Goal: Information Seeking & Learning: Understand process/instructions

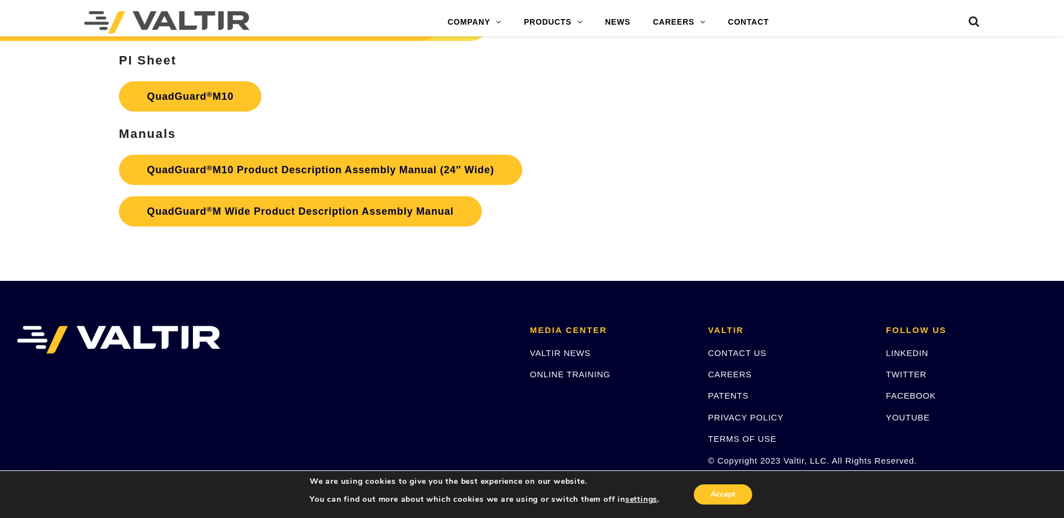
scroll to position [4220, 0]
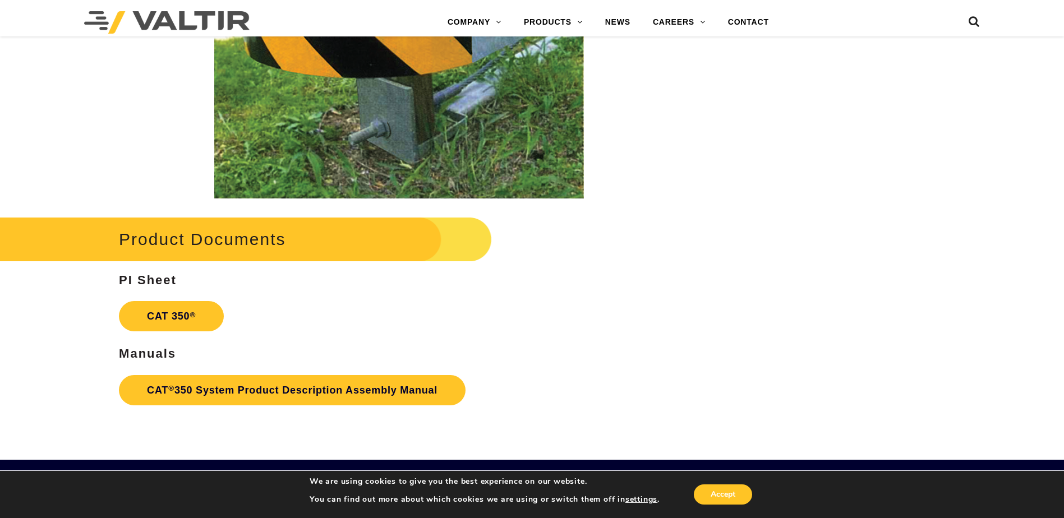
scroll to position [2001, 0]
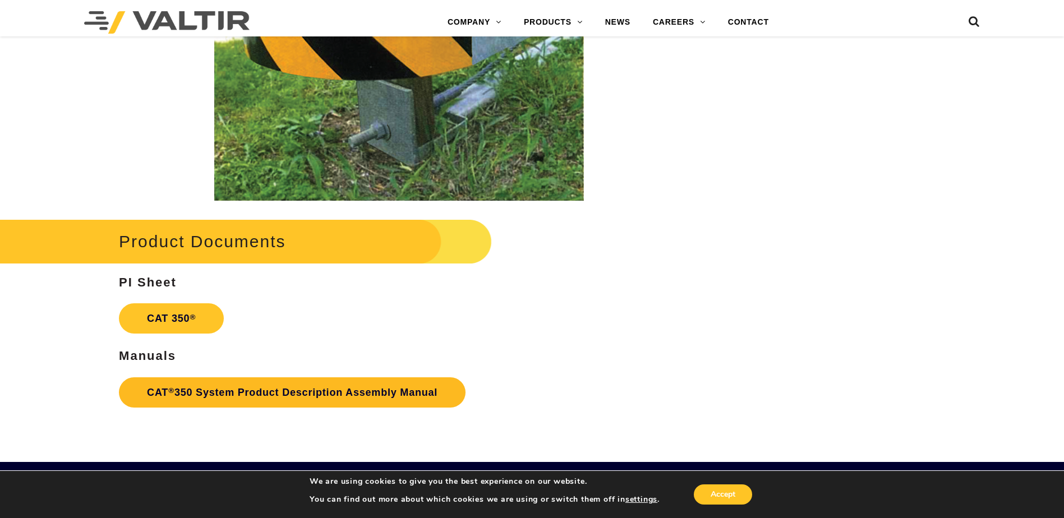
click at [337, 397] on link "CAT ® 350 System Product Description Assembly Manual" at bounding box center [292, 392] width 347 height 30
click at [292, 388] on link "CAT ® 350 System Product Description Assembly Manual" at bounding box center [292, 392] width 347 height 30
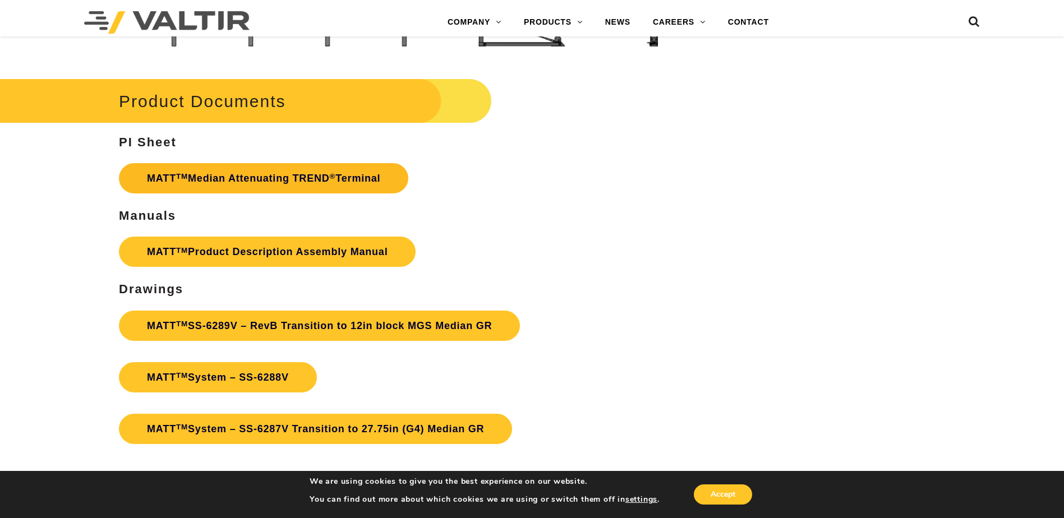
scroll to position [3933, 0]
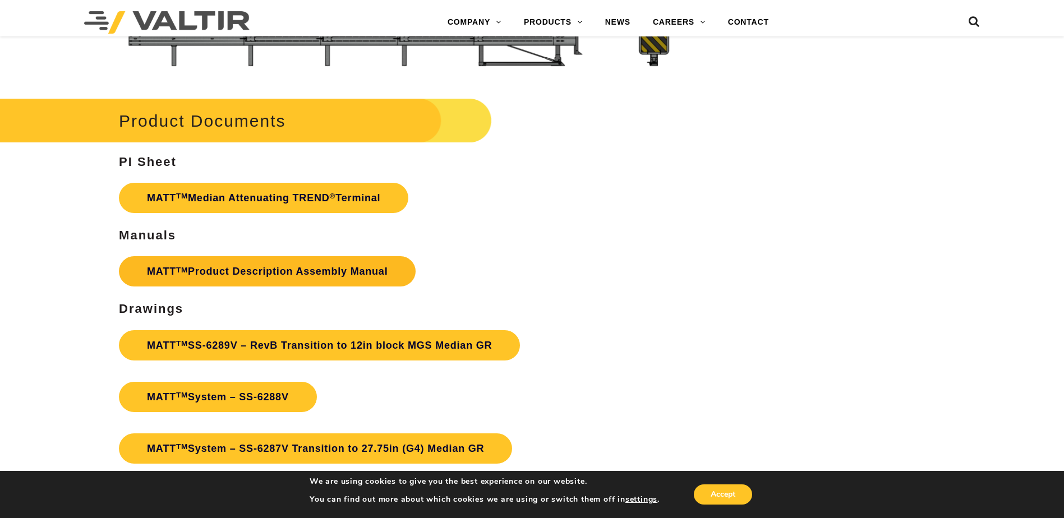
click at [347, 265] on link "MATT TM Product Description Assembly Manual" at bounding box center [267, 271] width 297 height 30
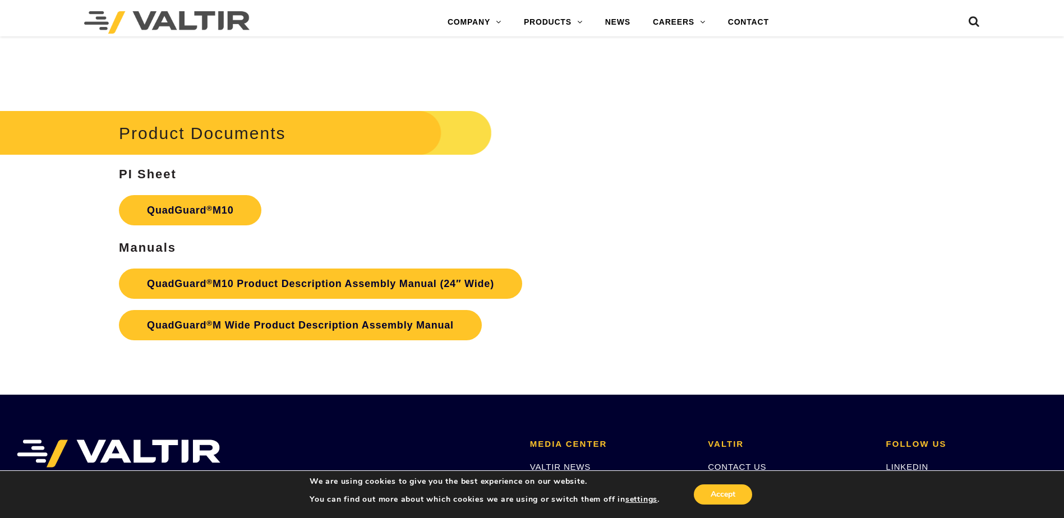
scroll to position [4108, 0]
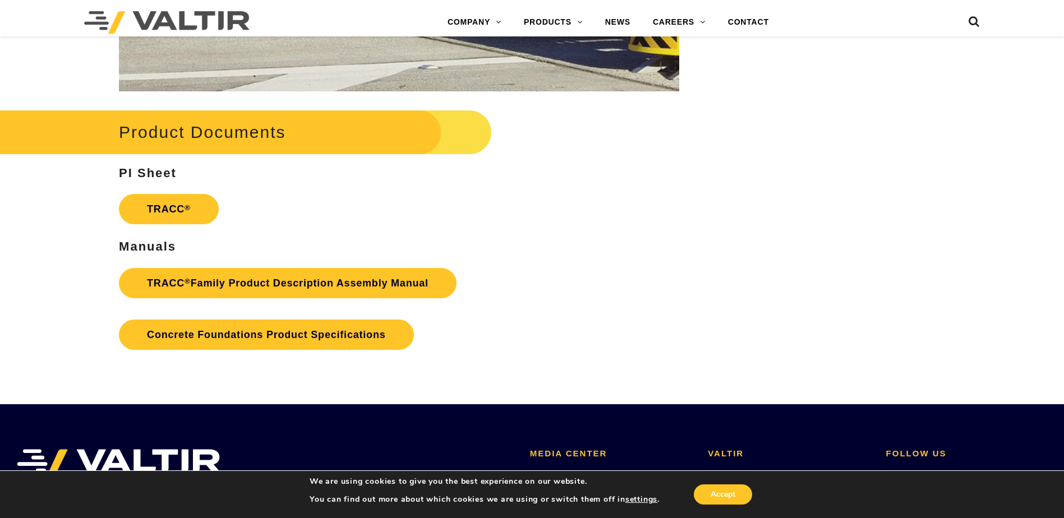
scroll to position [1795, 0]
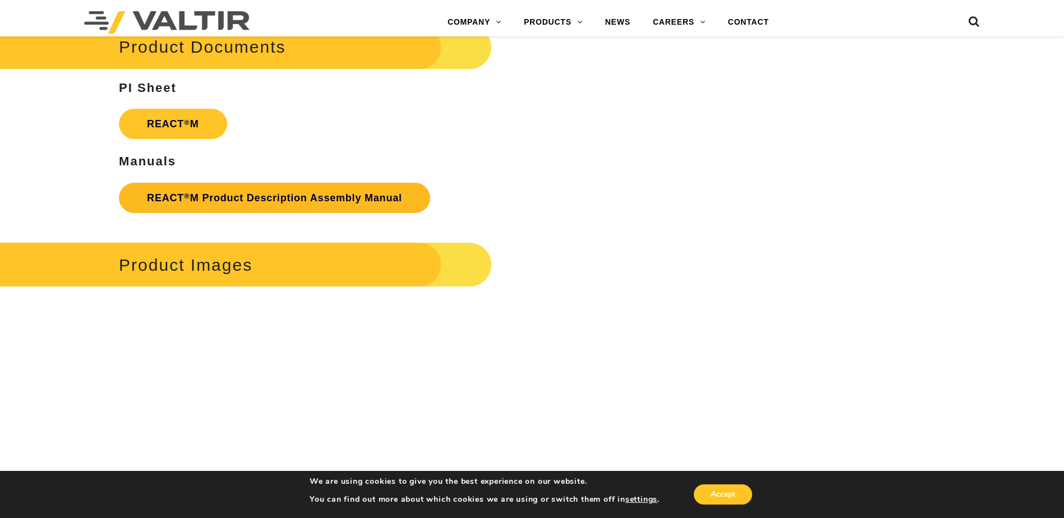
scroll to position [1570, 0]
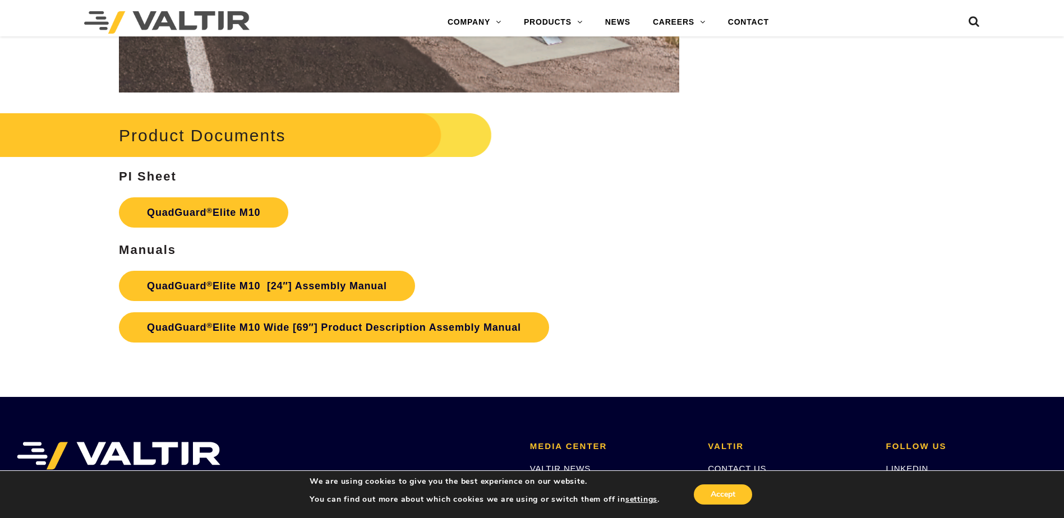
scroll to position [5888, 0]
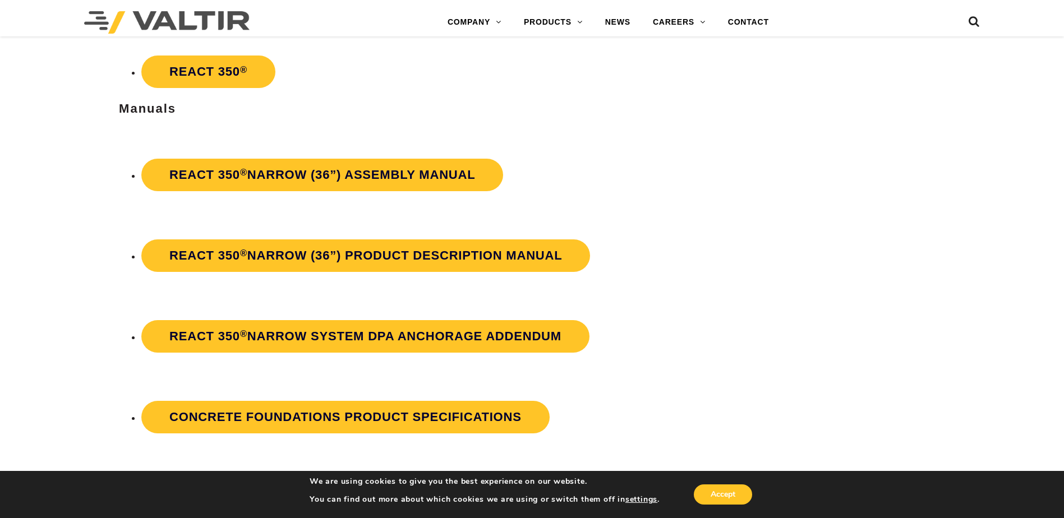
scroll to position [2079, 0]
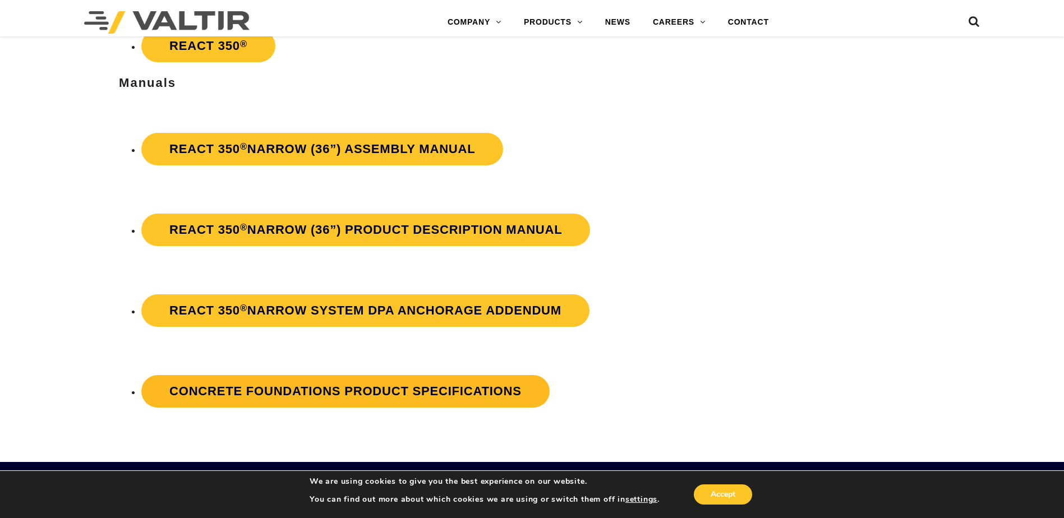
drag, startPoint x: 422, startPoint y: 408, endPoint x: 392, endPoint y: 390, distance: 34.4
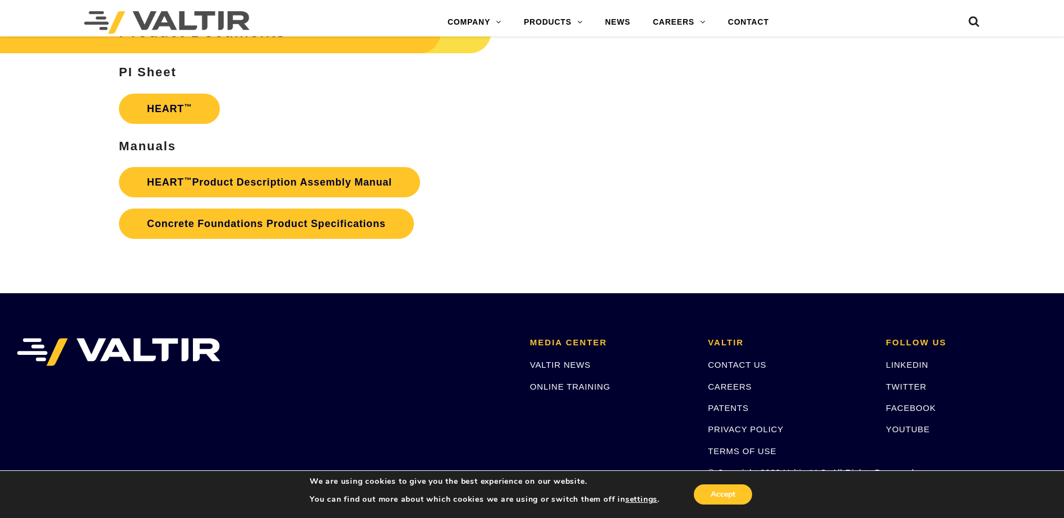
scroll to position [2083, 0]
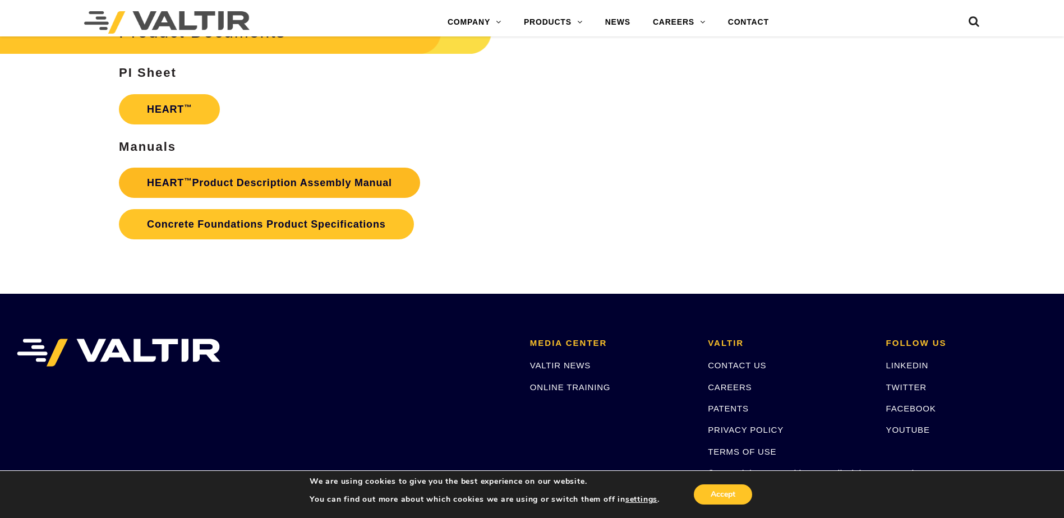
click at [361, 188] on link "HEART ™ Product Description Assembly Manual" at bounding box center [269, 183] width 301 height 30
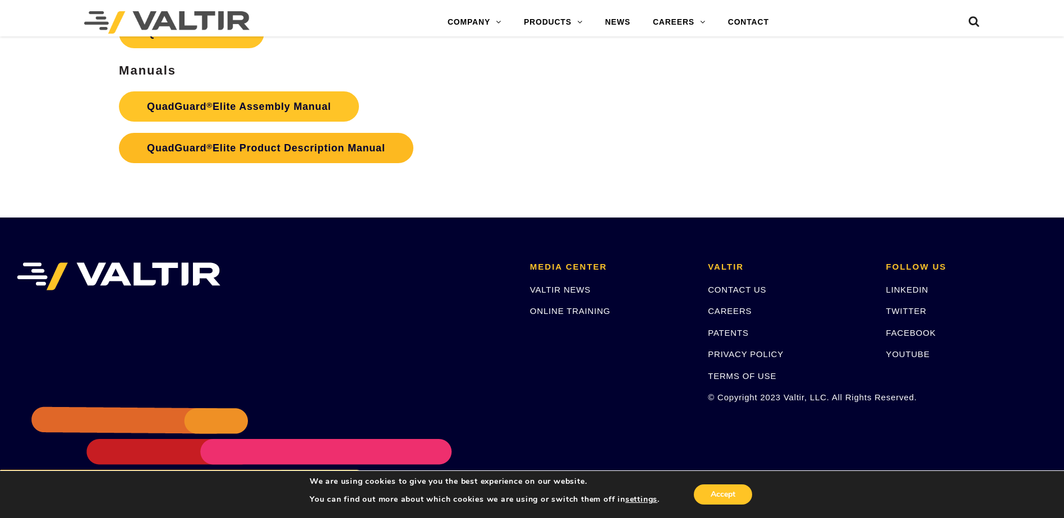
scroll to position [2102, 0]
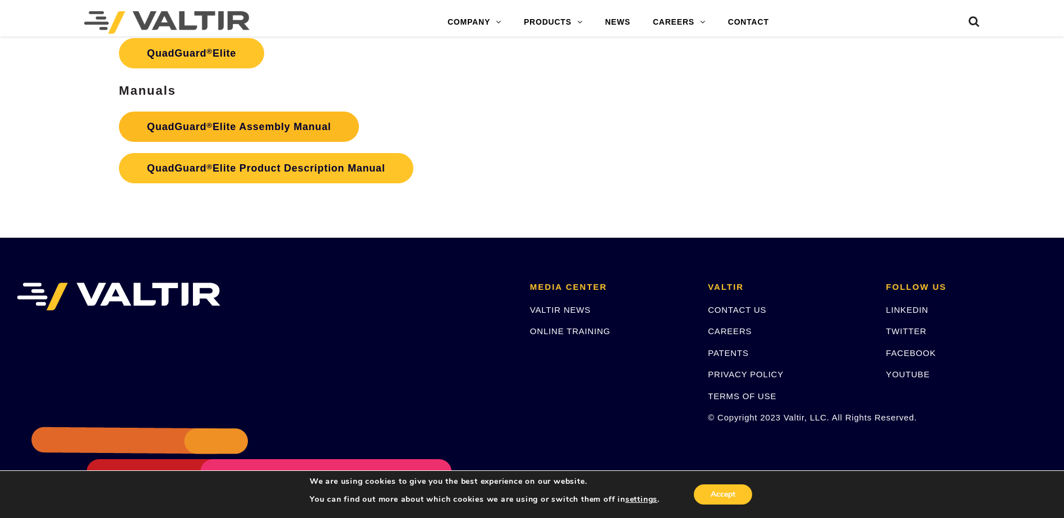
click at [314, 132] on link "QuadGuard ® Elite Assembly Manual" at bounding box center [239, 127] width 240 height 30
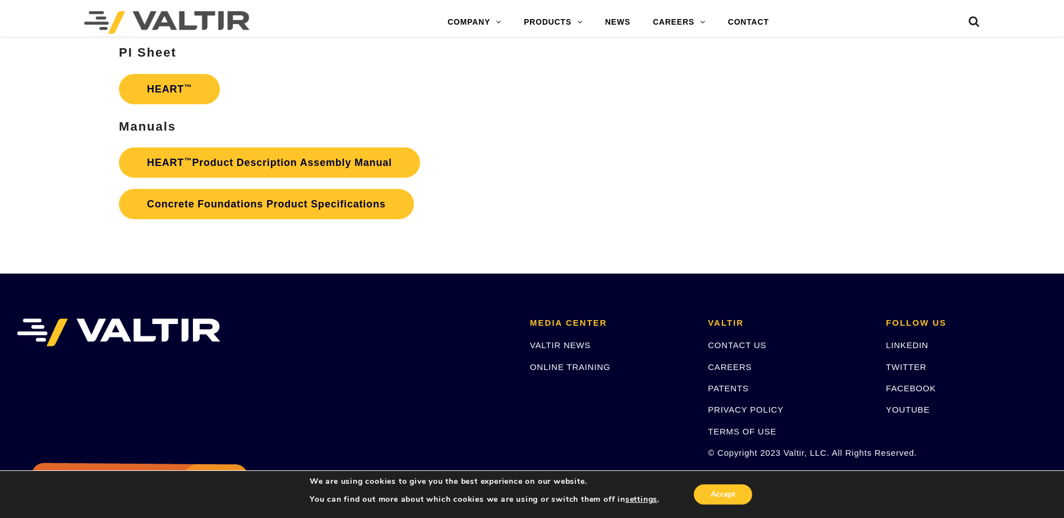
scroll to position [2075, 0]
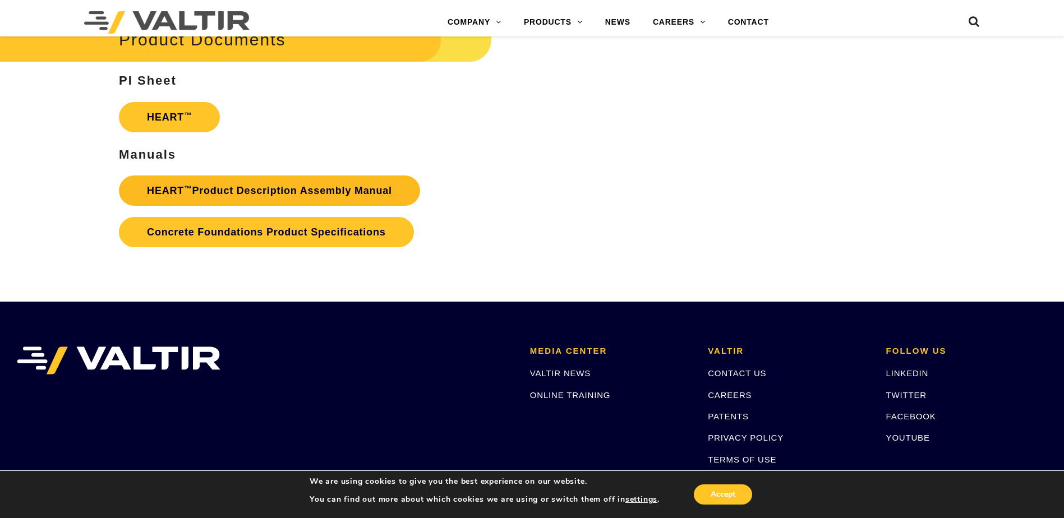
click at [322, 198] on link "HEART ™ Product Description Assembly Manual" at bounding box center [269, 191] width 301 height 30
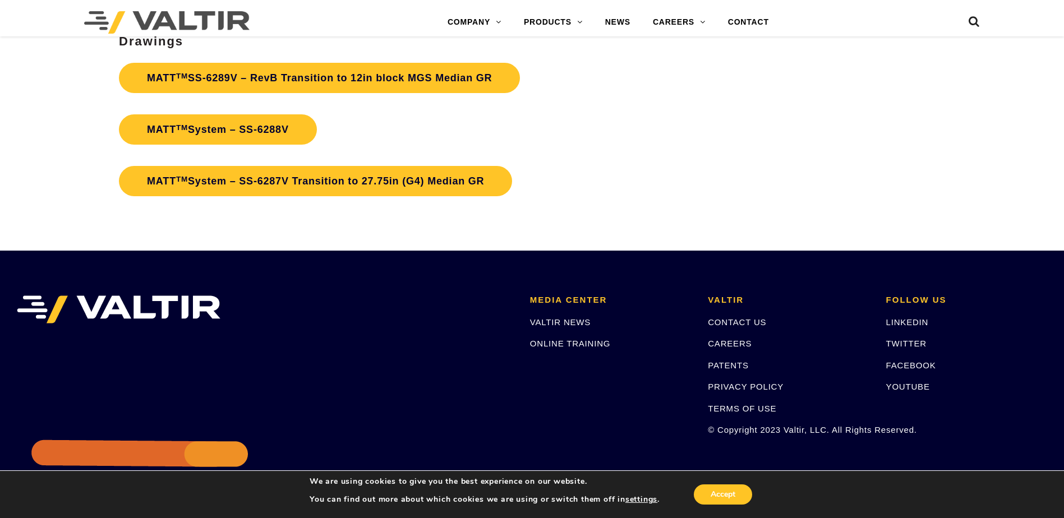
scroll to position [4045, 0]
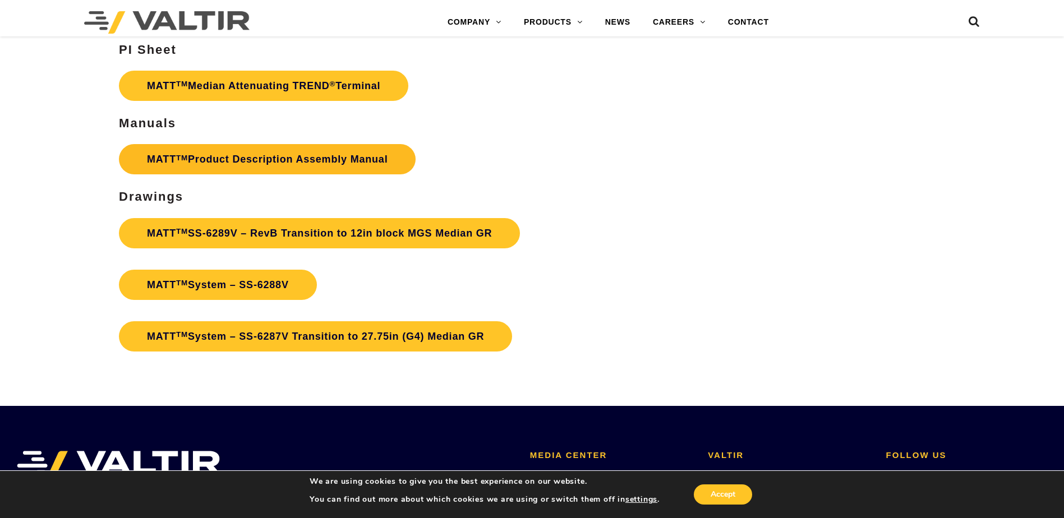
click at [325, 154] on link "MATT TM Product Description Assembly Manual" at bounding box center [267, 159] width 297 height 30
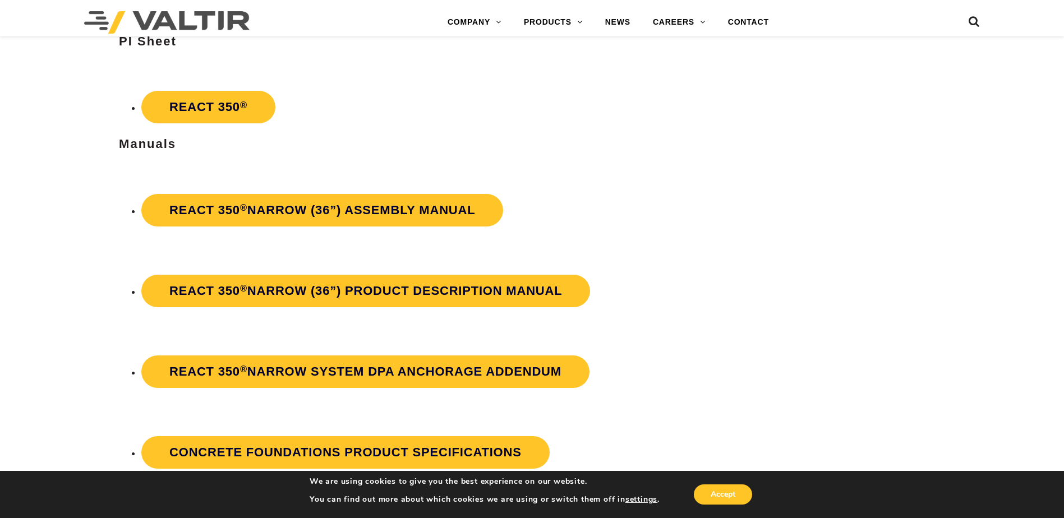
scroll to position [2019, 0]
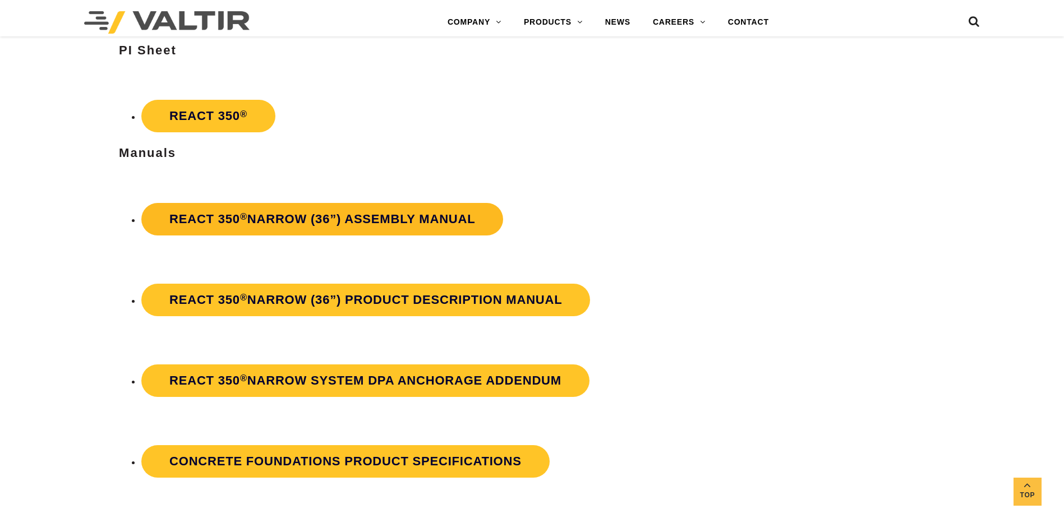
scroll to position [2019, 0]
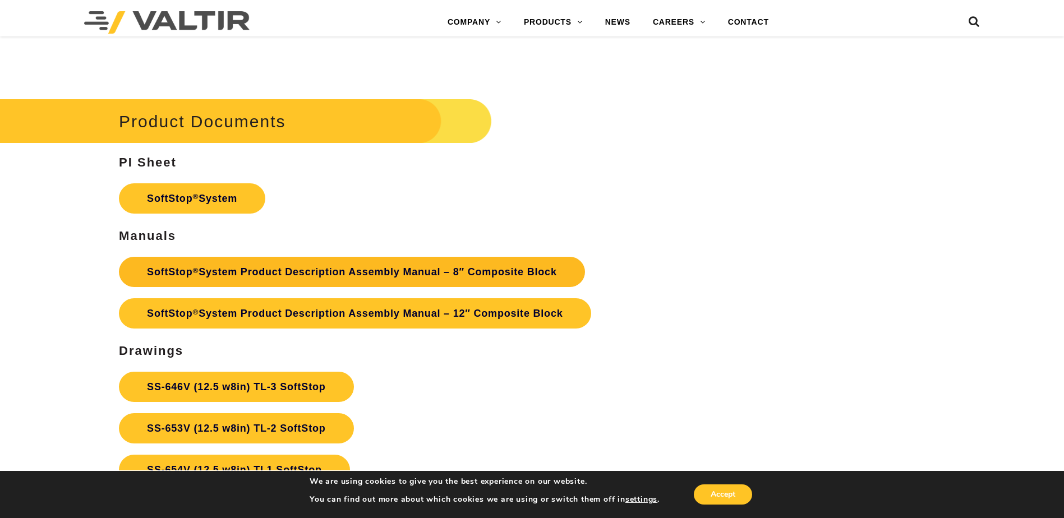
scroll to position [3926, 0]
